Goal: Transaction & Acquisition: Obtain resource

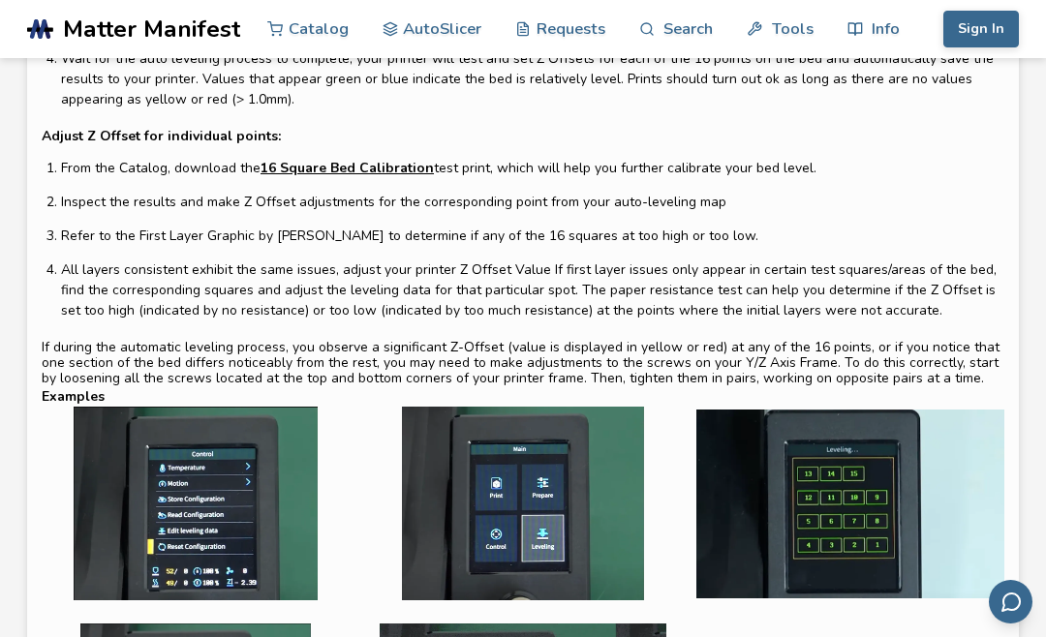
scroll to position [322, 0]
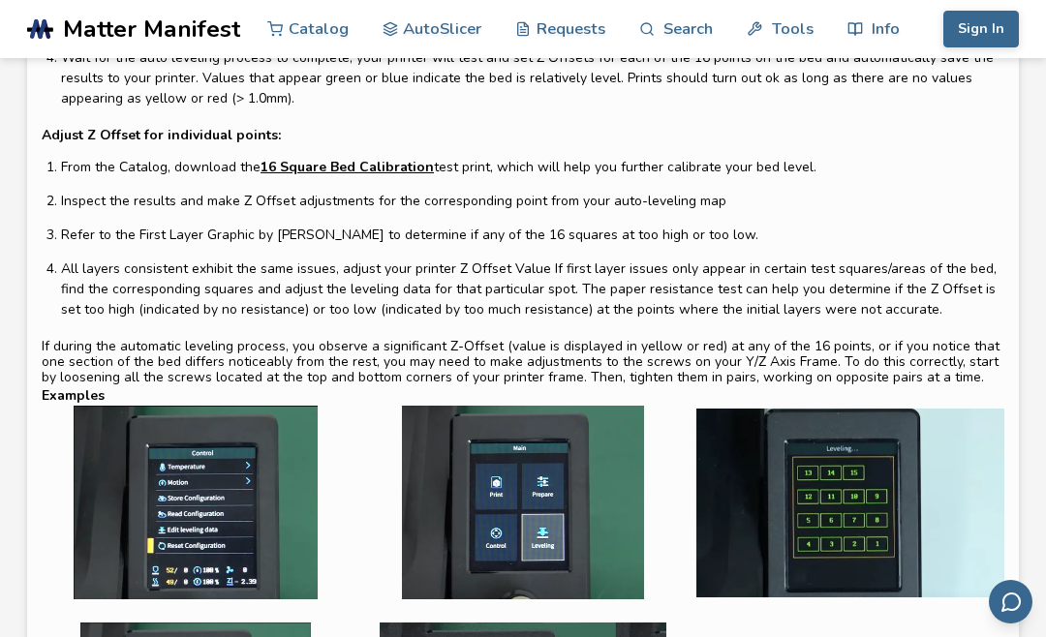
click at [379, 160] on link "16 Square Bed Calibration" at bounding box center [346, 167] width 173 height 20
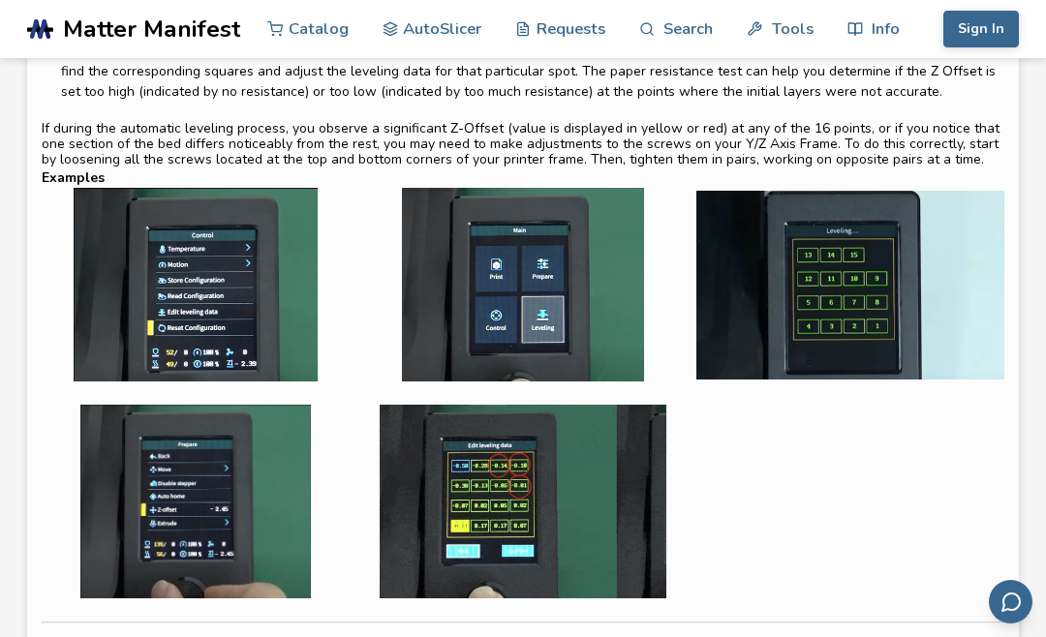
scroll to position [548, 0]
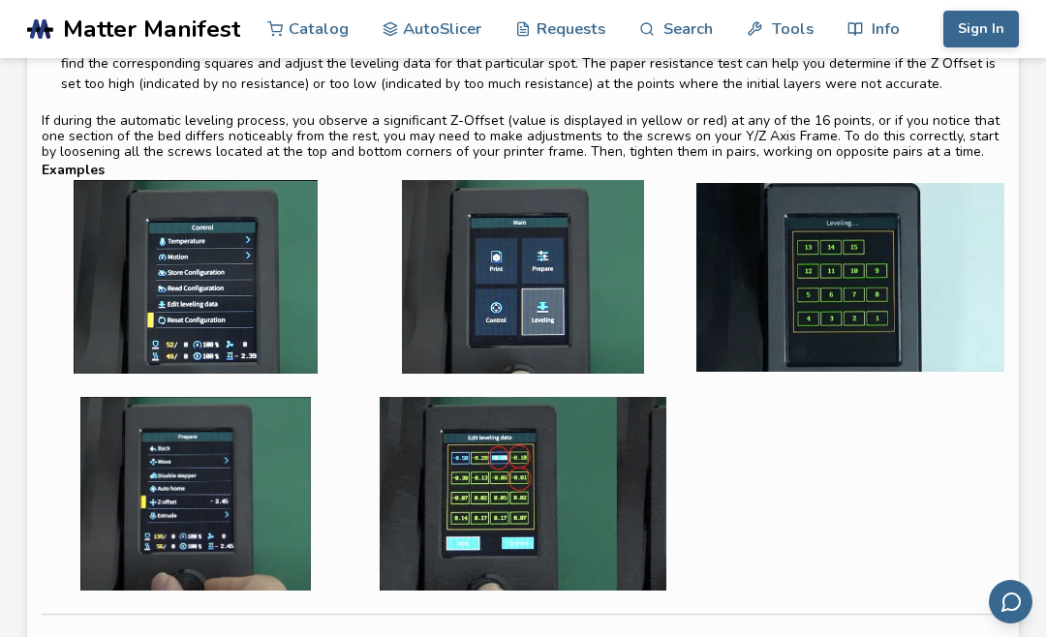
click at [514, 548] on img at bounding box center [523, 494] width 308 height 194
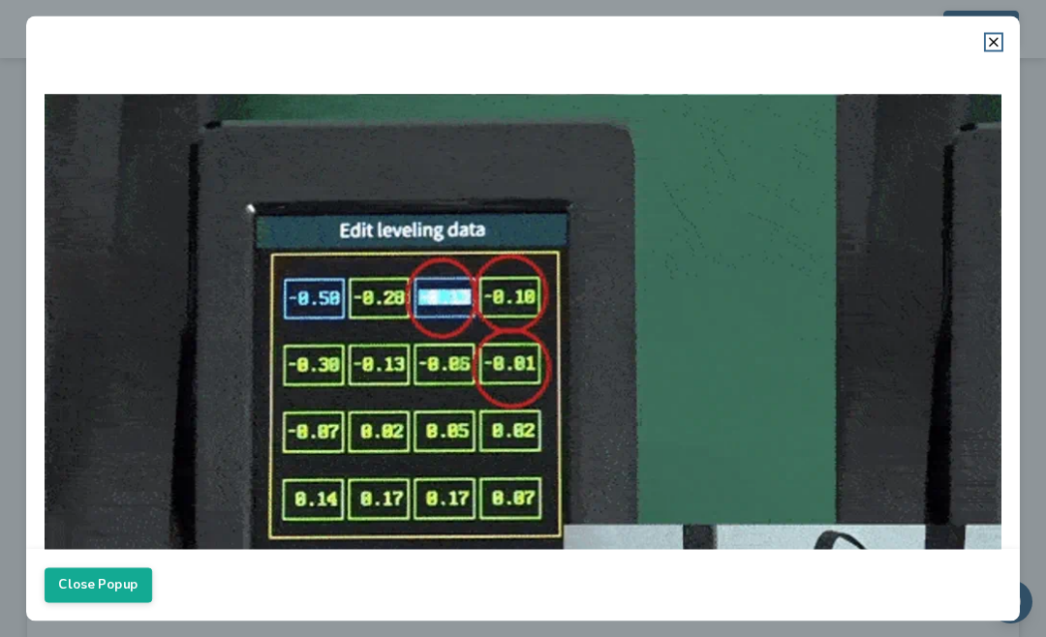
click at [113, 602] on button "Close Popup" at bounding box center [98, 584] width 107 height 35
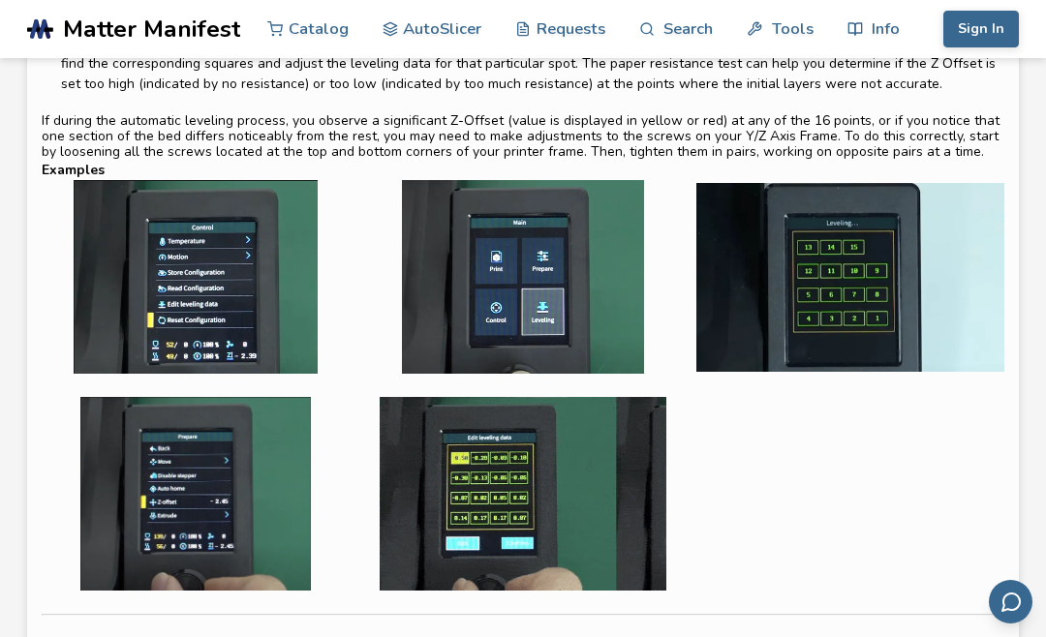
click at [598, 474] on img at bounding box center [523, 494] width 308 height 194
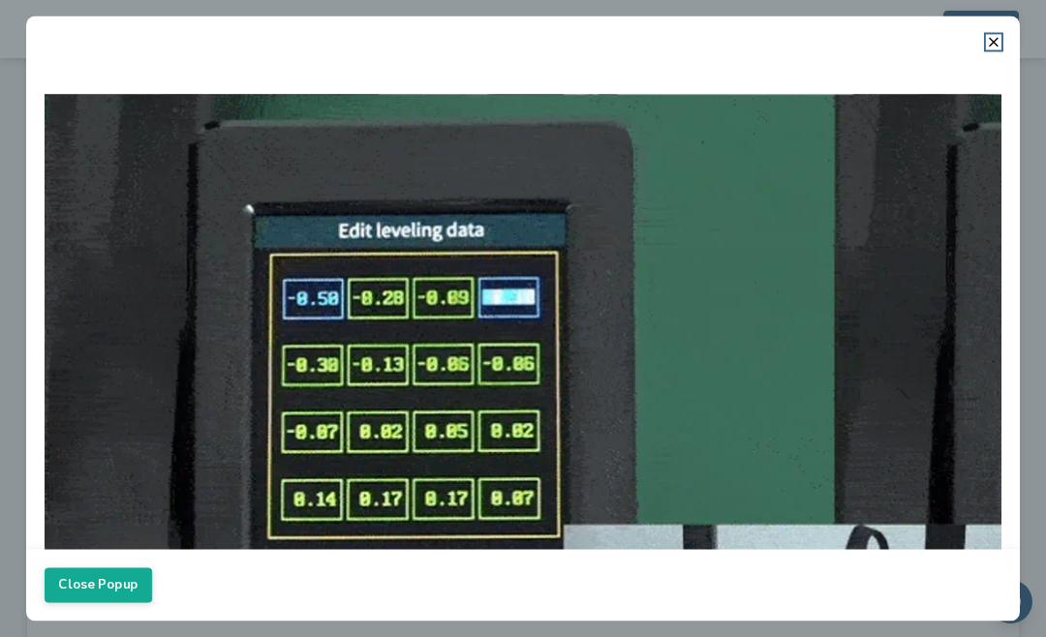
click at [987, 69] on img at bounding box center [523, 417] width 957 height 717
click at [988, 74] on img at bounding box center [523, 417] width 957 height 717
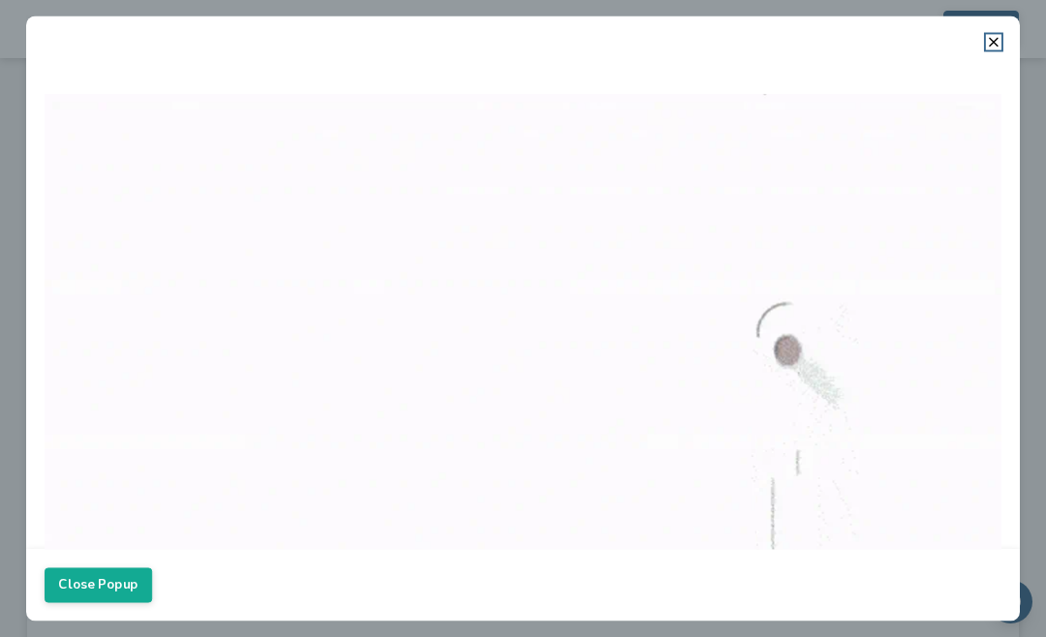
click at [996, 46] on line at bounding box center [993, 42] width 8 height 8
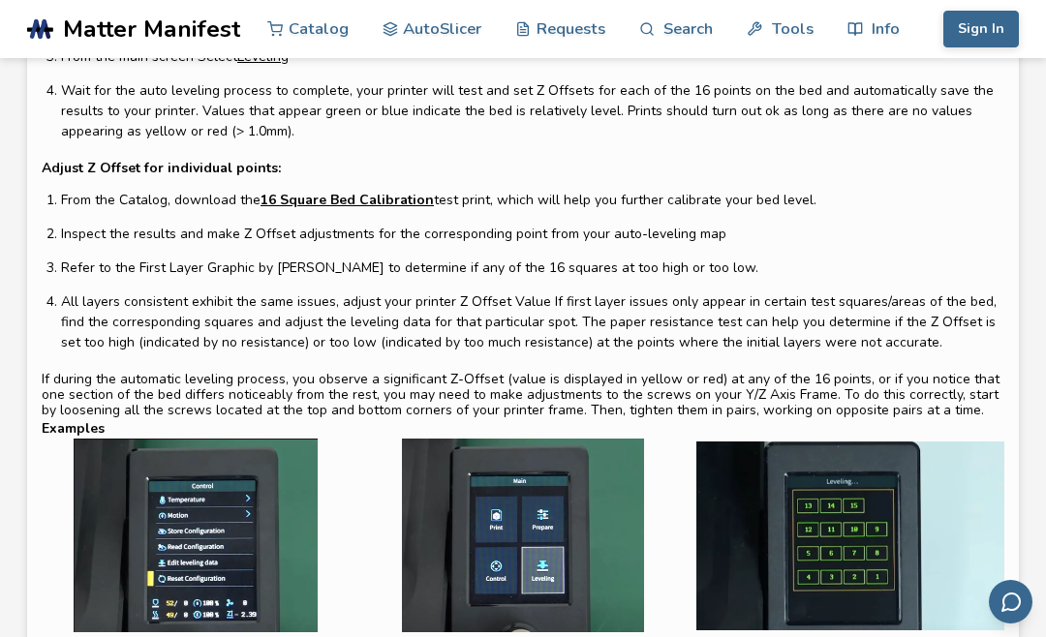
scroll to position [0, 0]
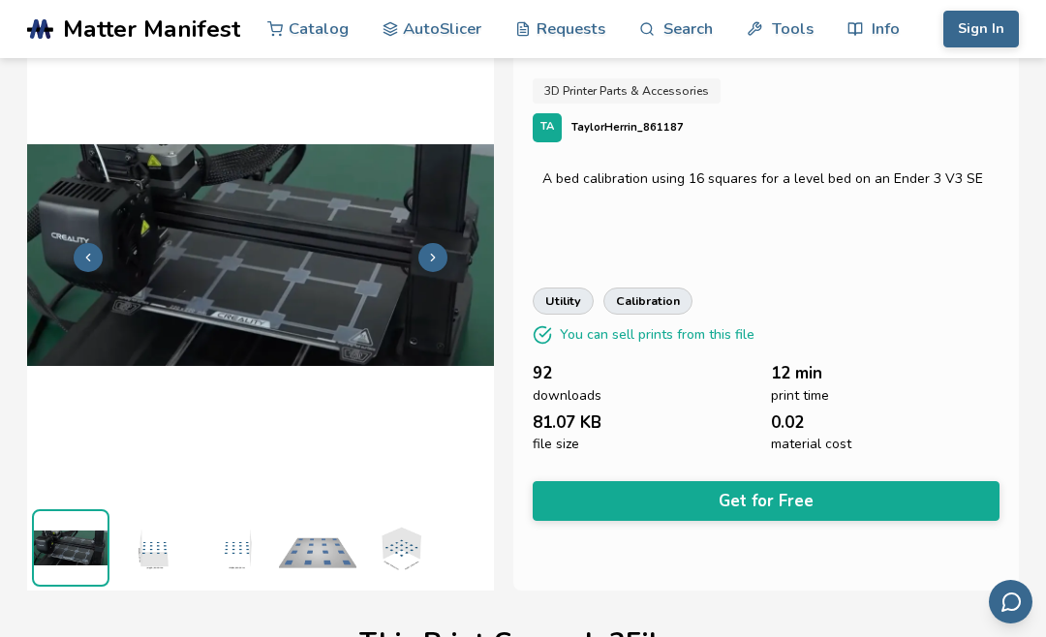
scroll to position [64, 0]
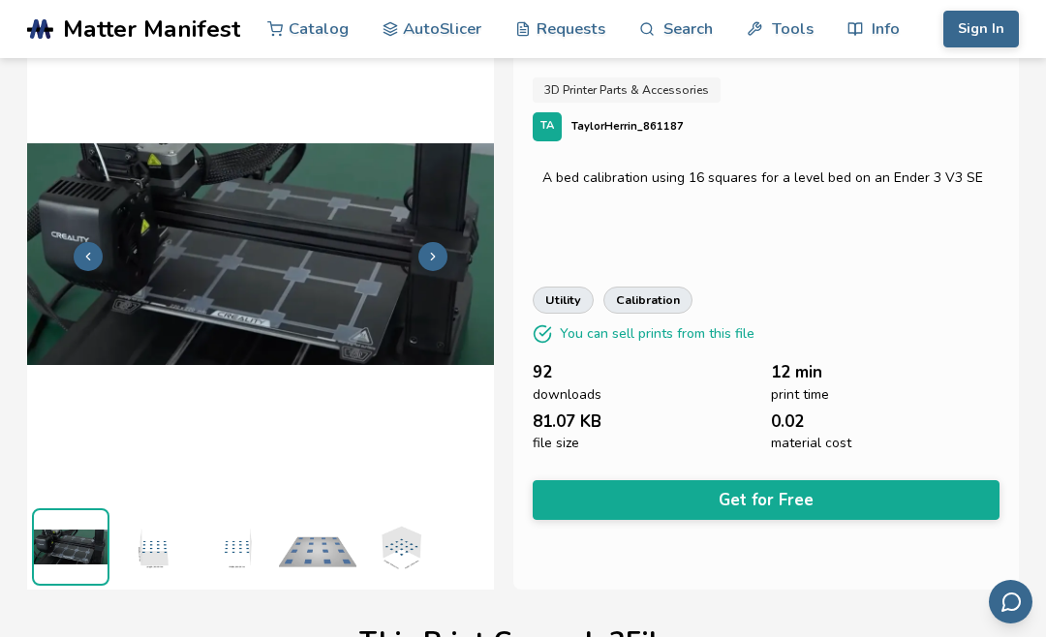
click at [773, 494] on button "Get for Free" at bounding box center [765, 500] width 467 height 40
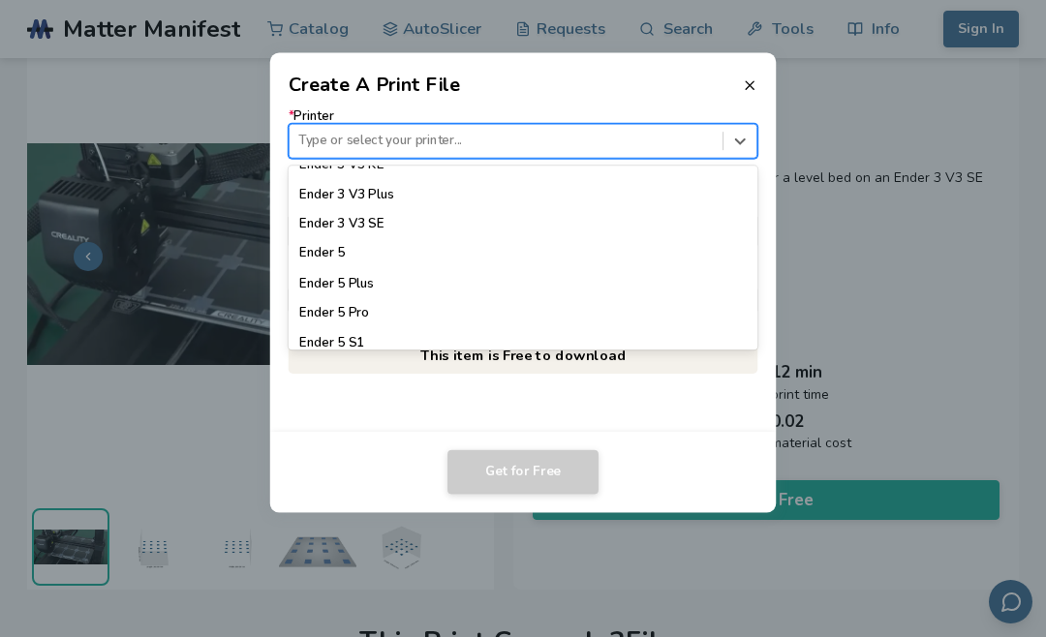
scroll to position [1452, 0]
click at [395, 206] on div "Ender 3 V3 SE" at bounding box center [524, 220] width 470 height 29
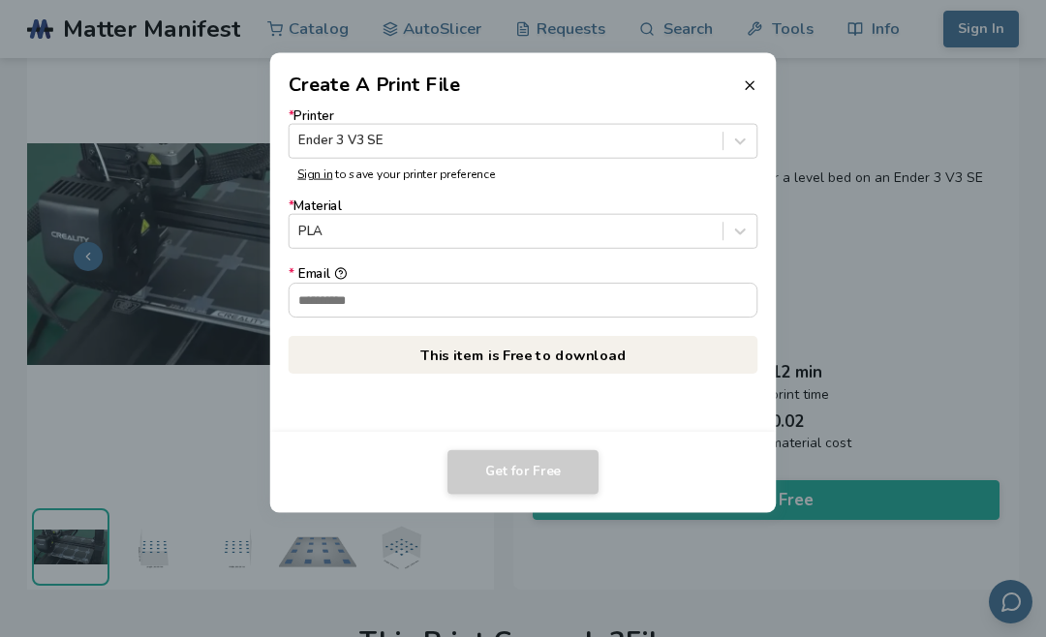
click at [643, 307] on input "* Email" at bounding box center [523, 299] width 468 height 33
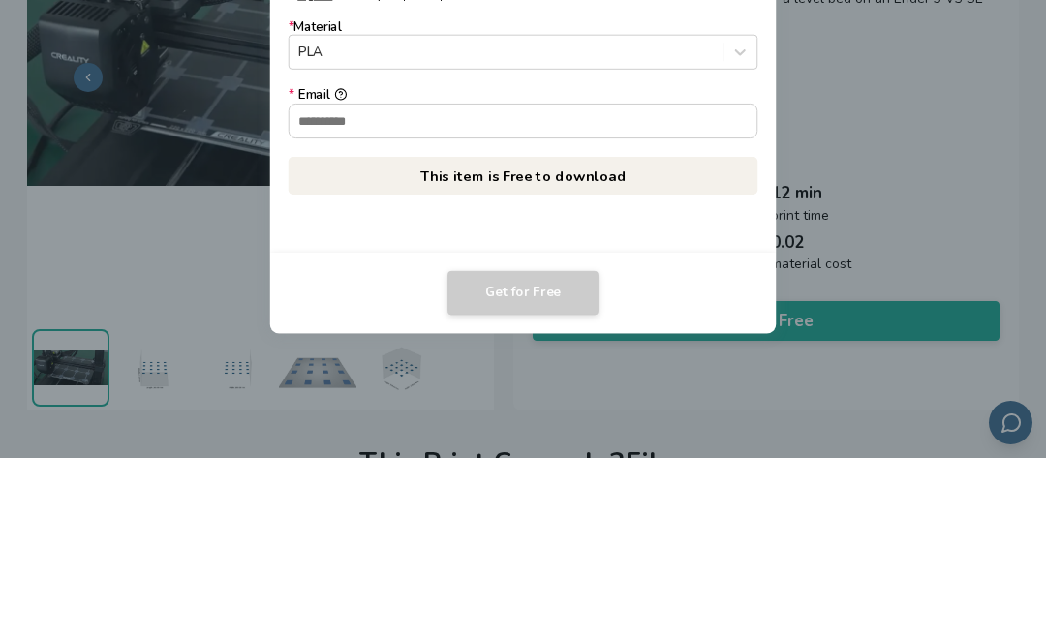
scroll to position [243, 0]
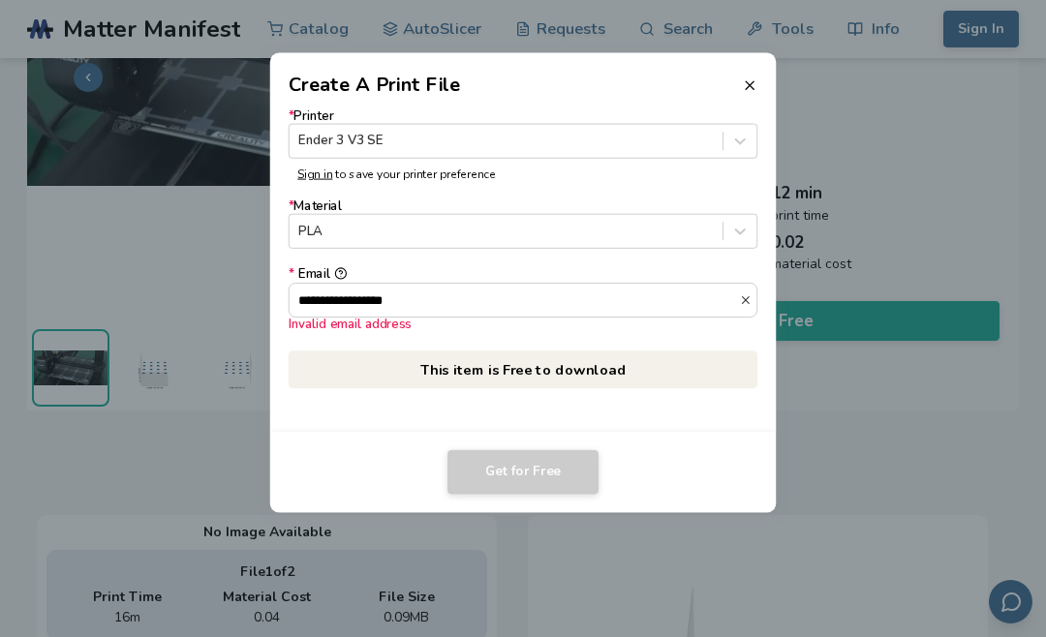
type input "**********"
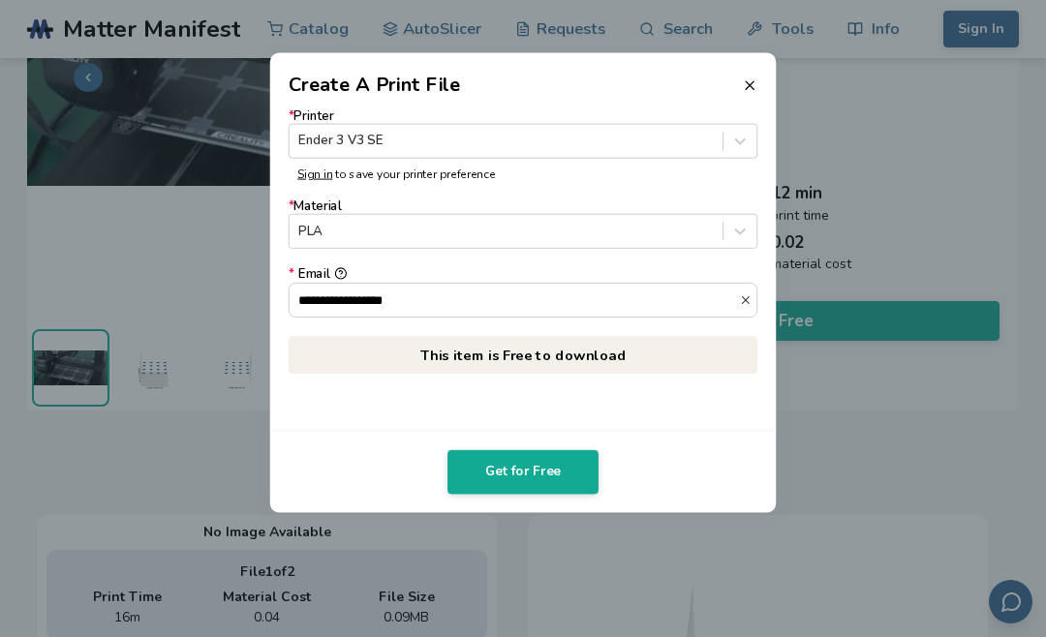
click at [558, 468] on button "Get for Free" at bounding box center [522, 472] width 151 height 45
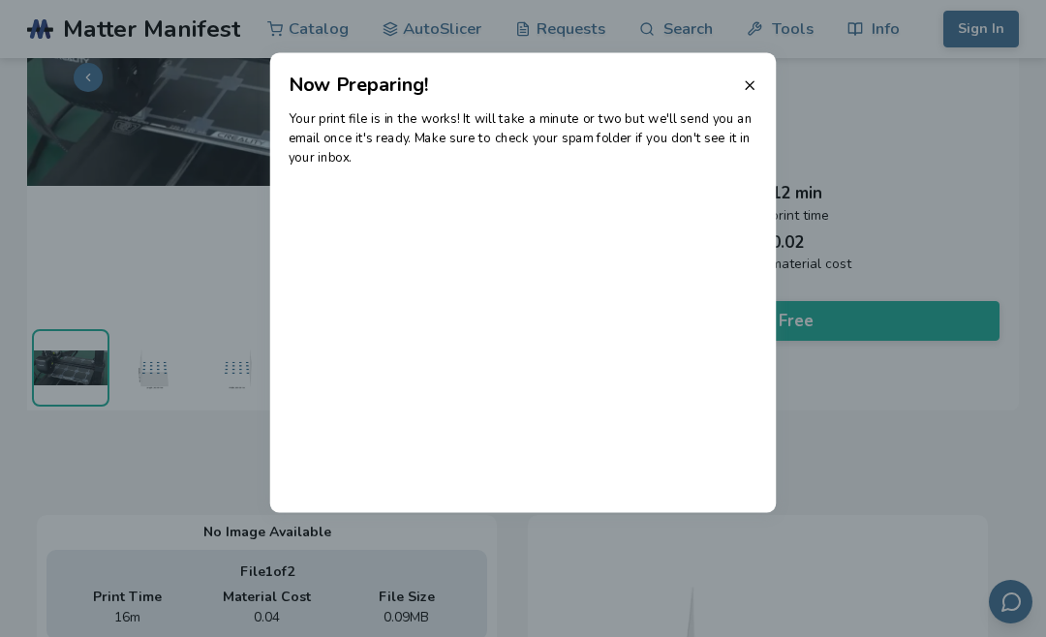
click at [749, 86] on icon at bounding box center [749, 84] width 15 height 15
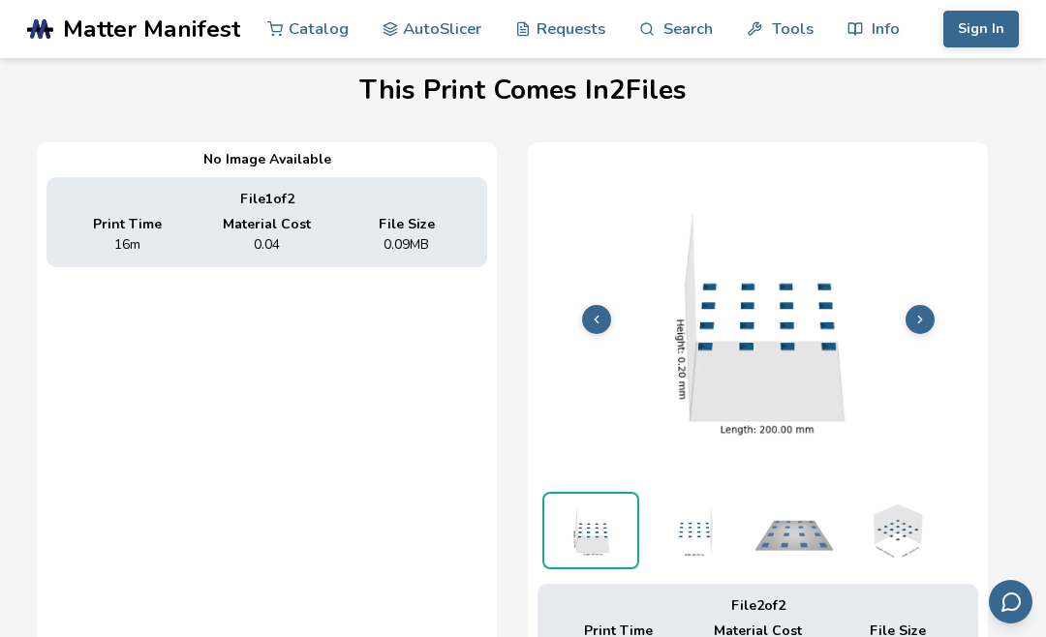
scroll to position [0, 0]
